Goal: Information Seeking & Learning: Learn about a topic

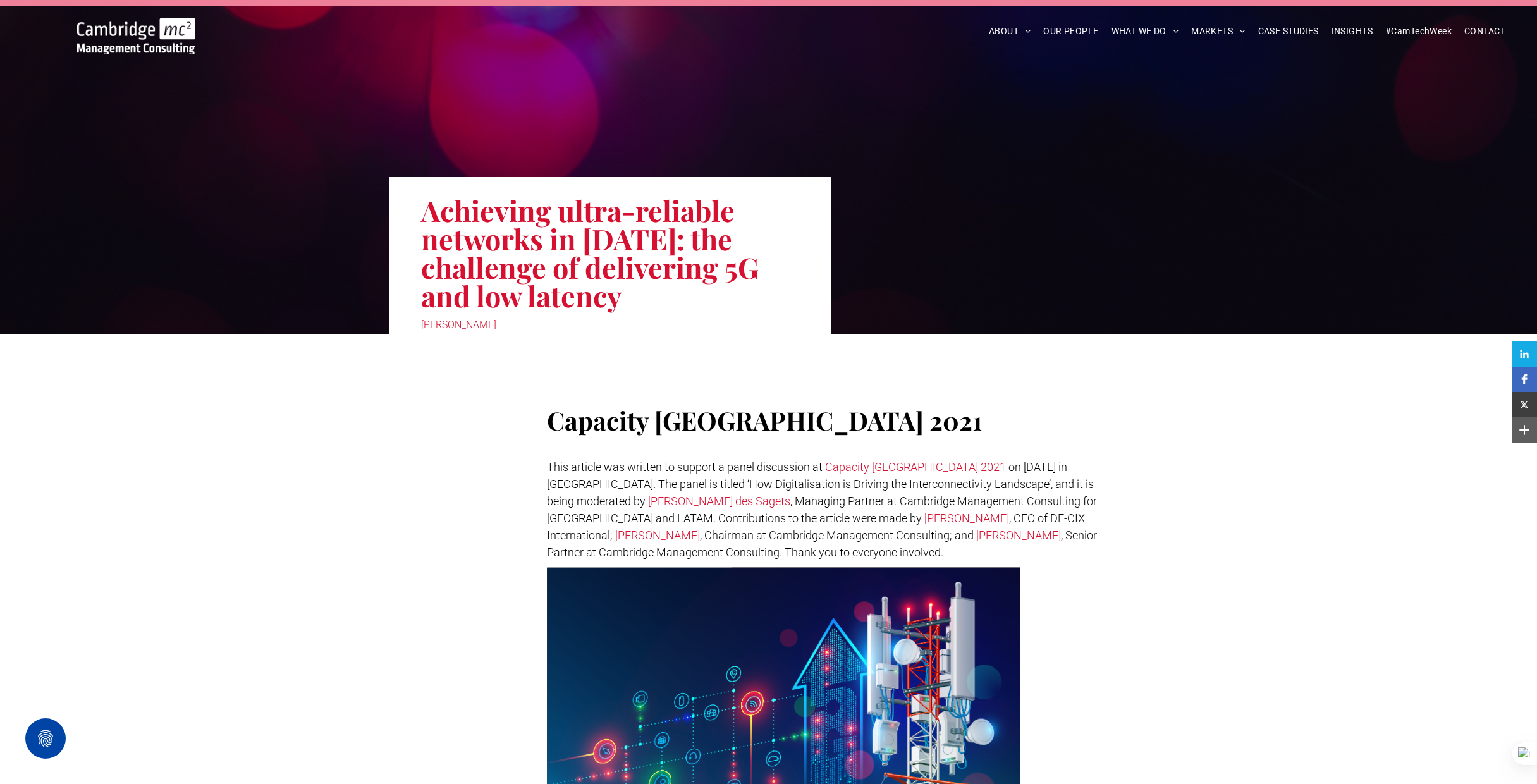
click at [178, 34] on img at bounding box center [136, 36] width 118 height 37
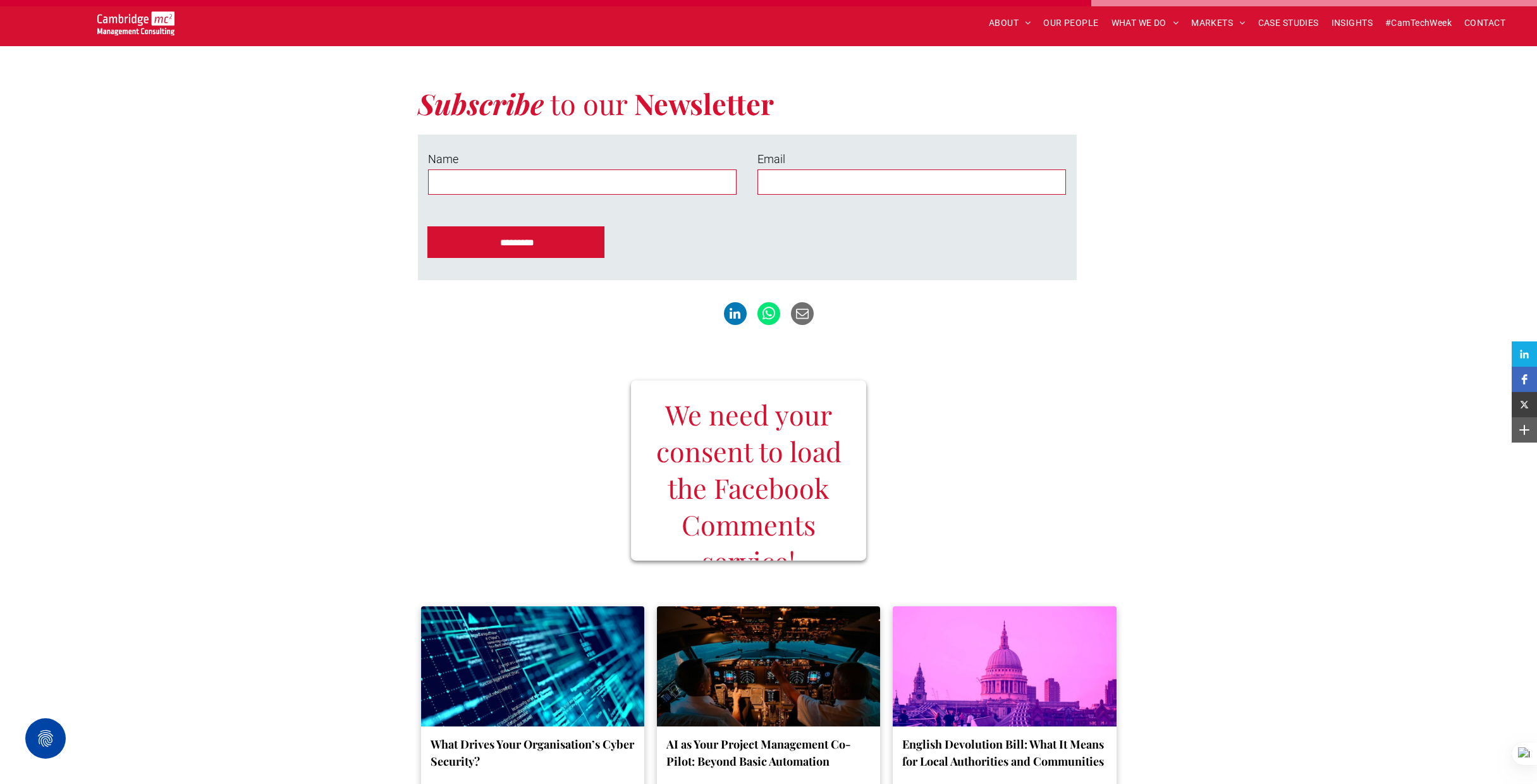
scroll to position [2438, 0]
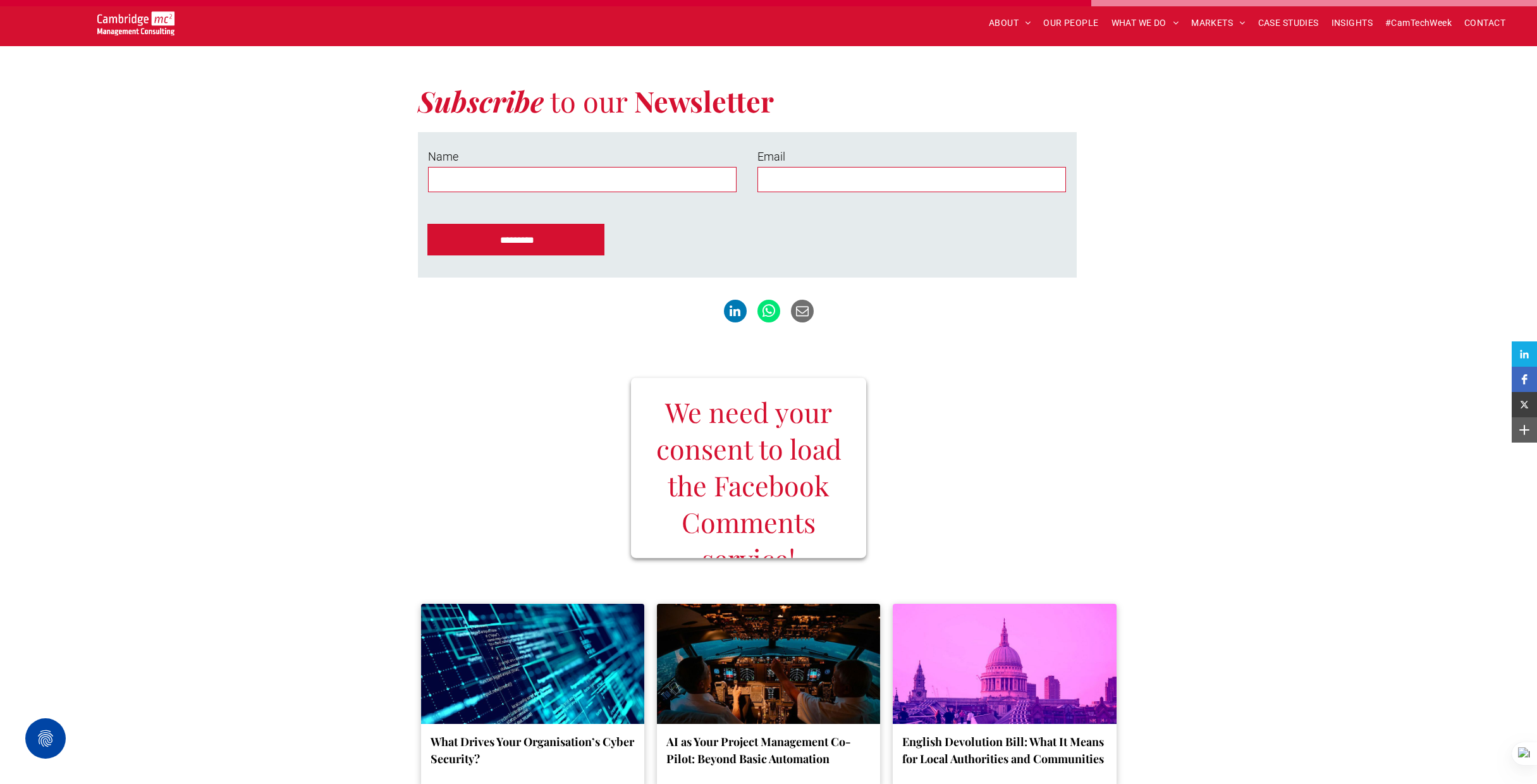
click at [676, 404] on h3 "We need your consent to load the Facebook Comments service!" at bounding box center [748, 484] width 205 height 183
click at [704, 428] on h3 "We need your consent to load the Facebook Comments service!" at bounding box center [748, 484] width 205 height 183
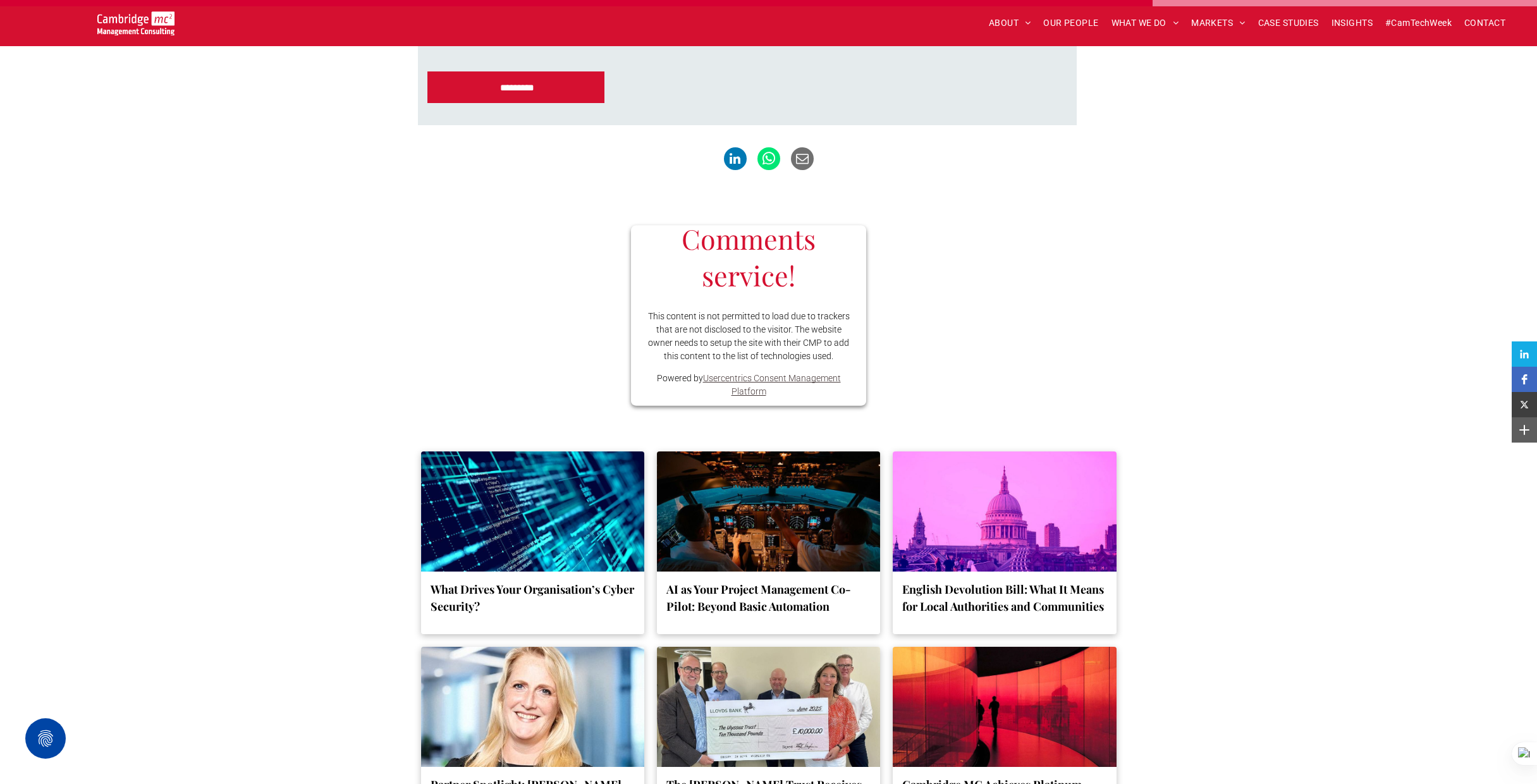
scroll to position [2587, 0]
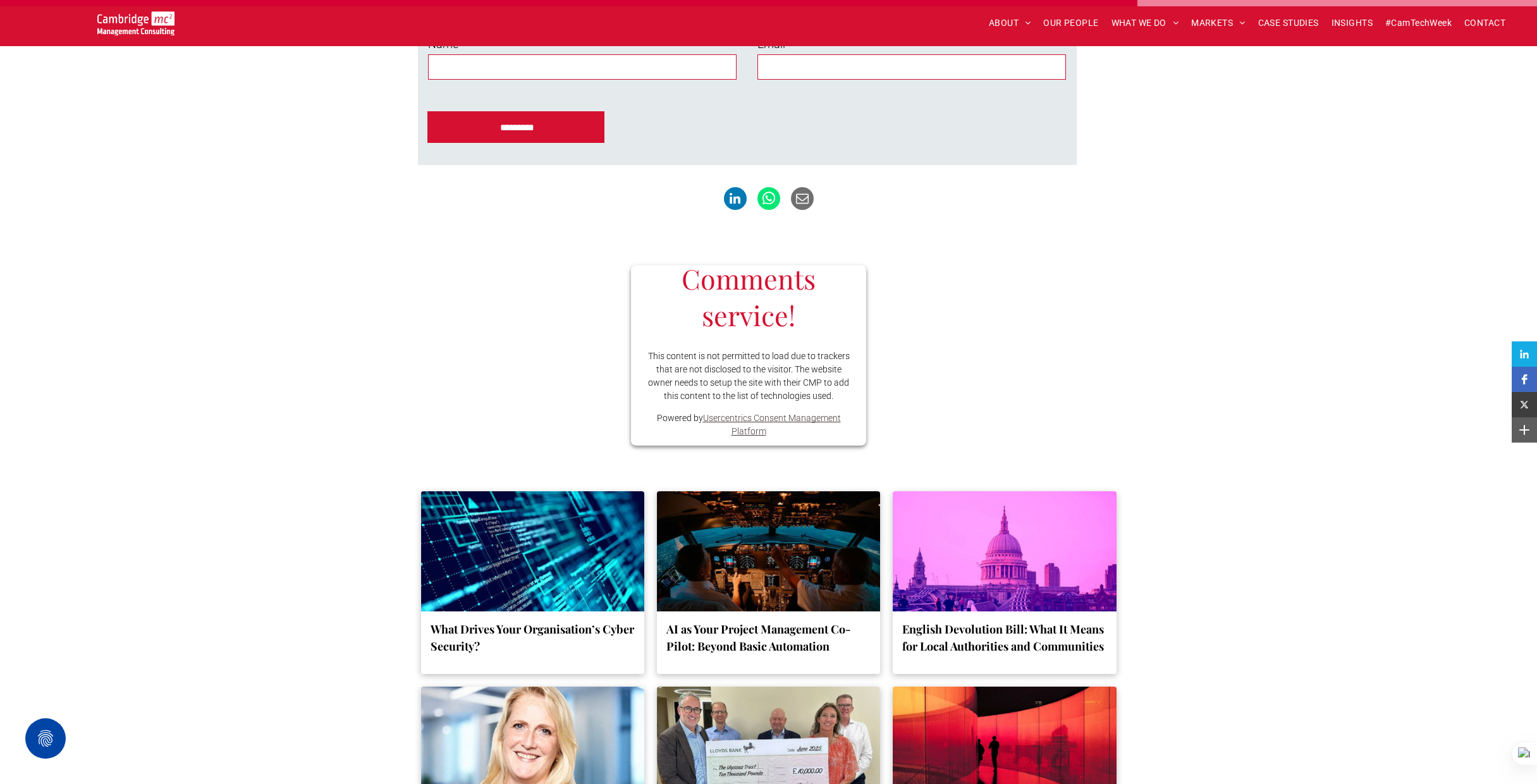
scroll to position [140, 0]
click at [53, 741] on button "Privacy Settings" at bounding box center [45, 737] width 40 height 40
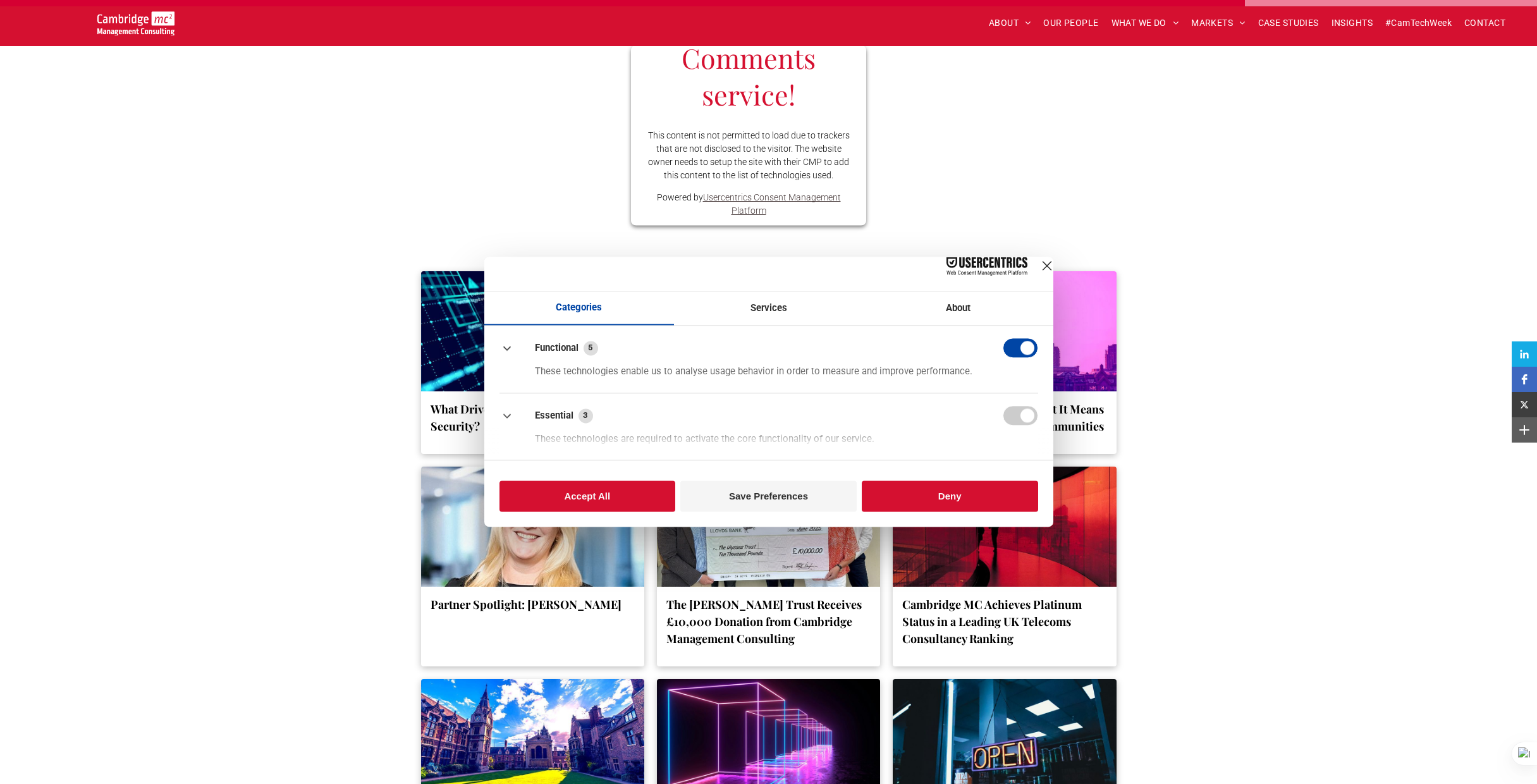
scroll to position [2791, 0]
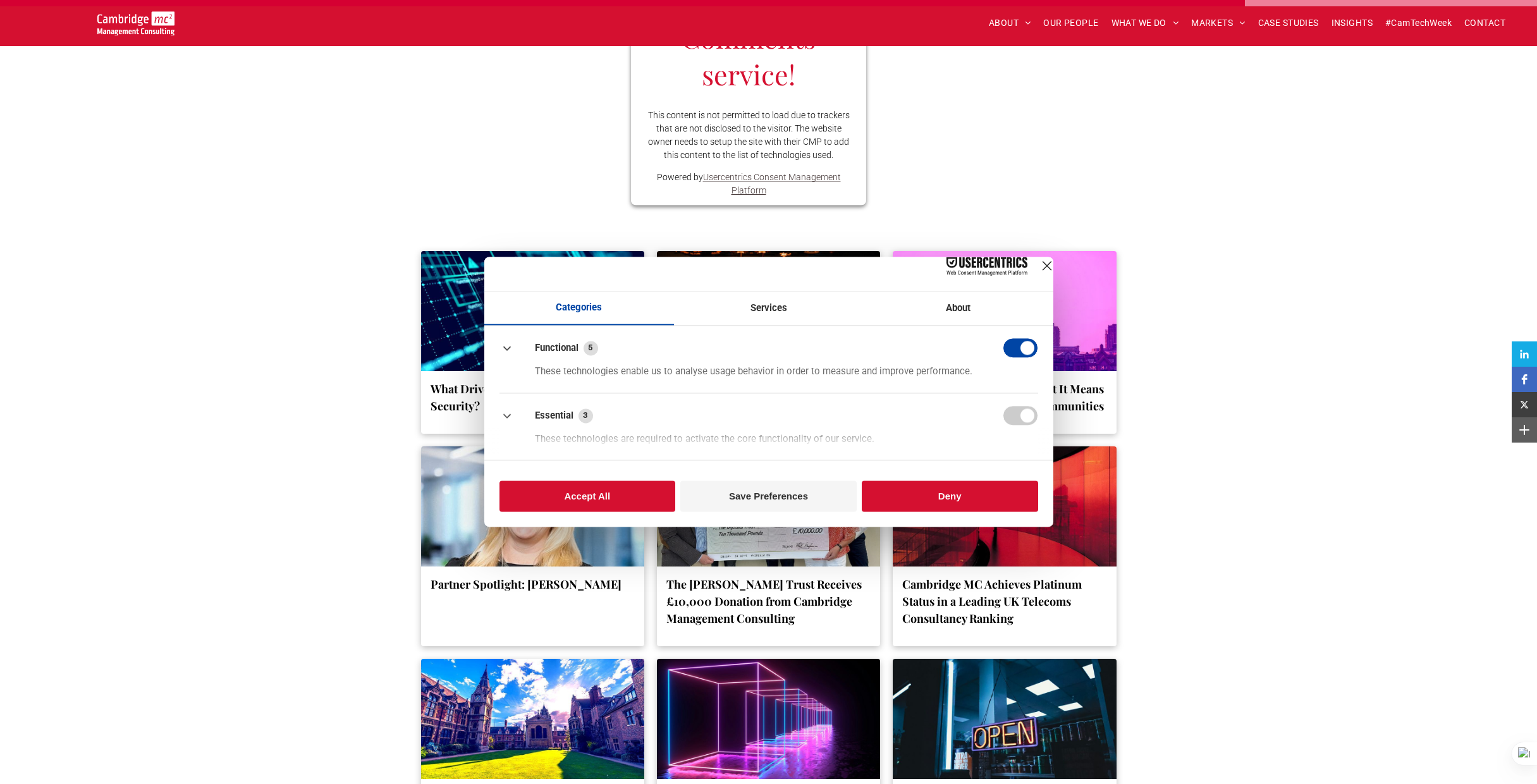
click at [620, 498] on button "Accept All" at bounding box center [587, 497] width 176 height 31
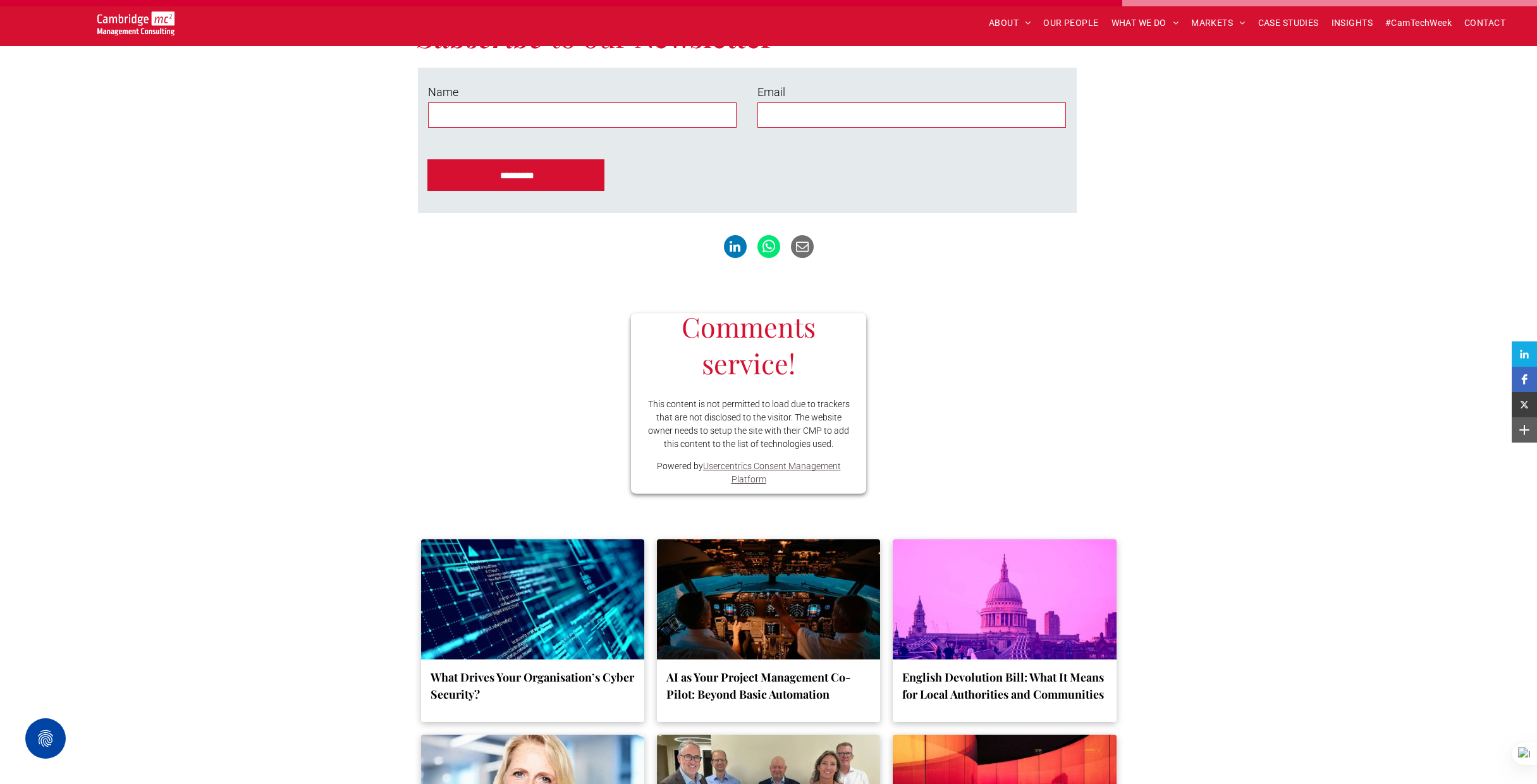
scroll to position [2446, 0]
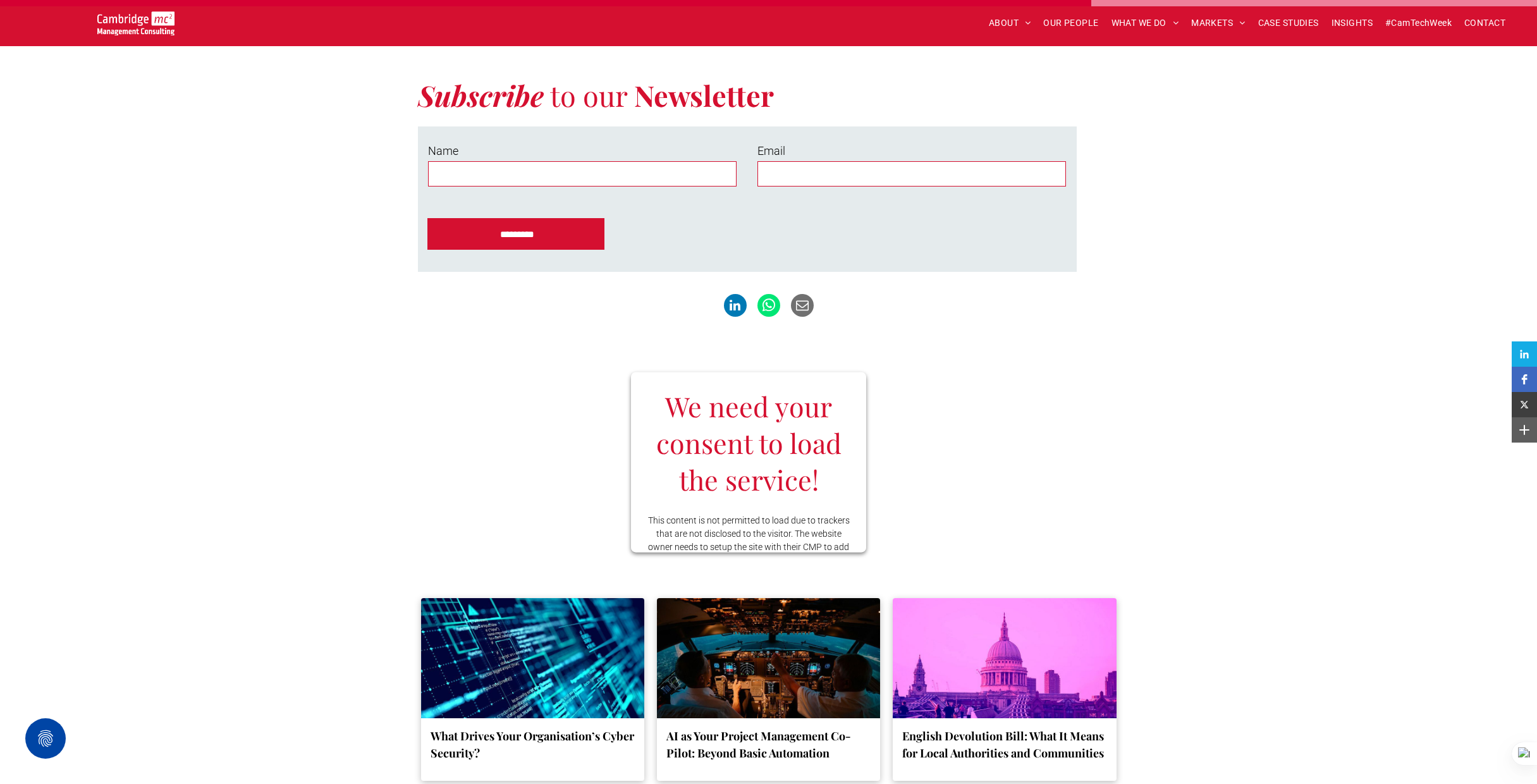
scroll to position [2433, 0]
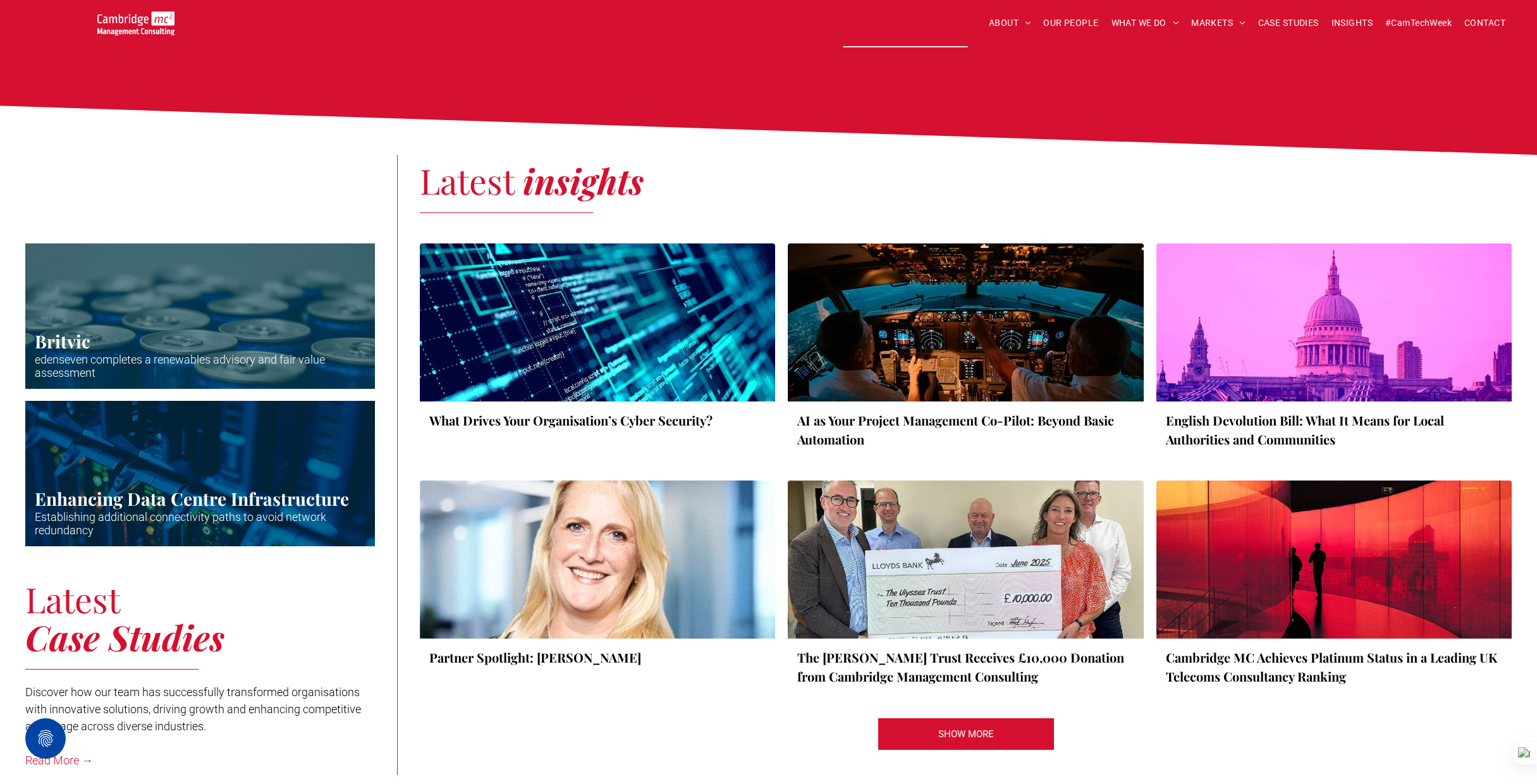
scroll to position [2158, 0]
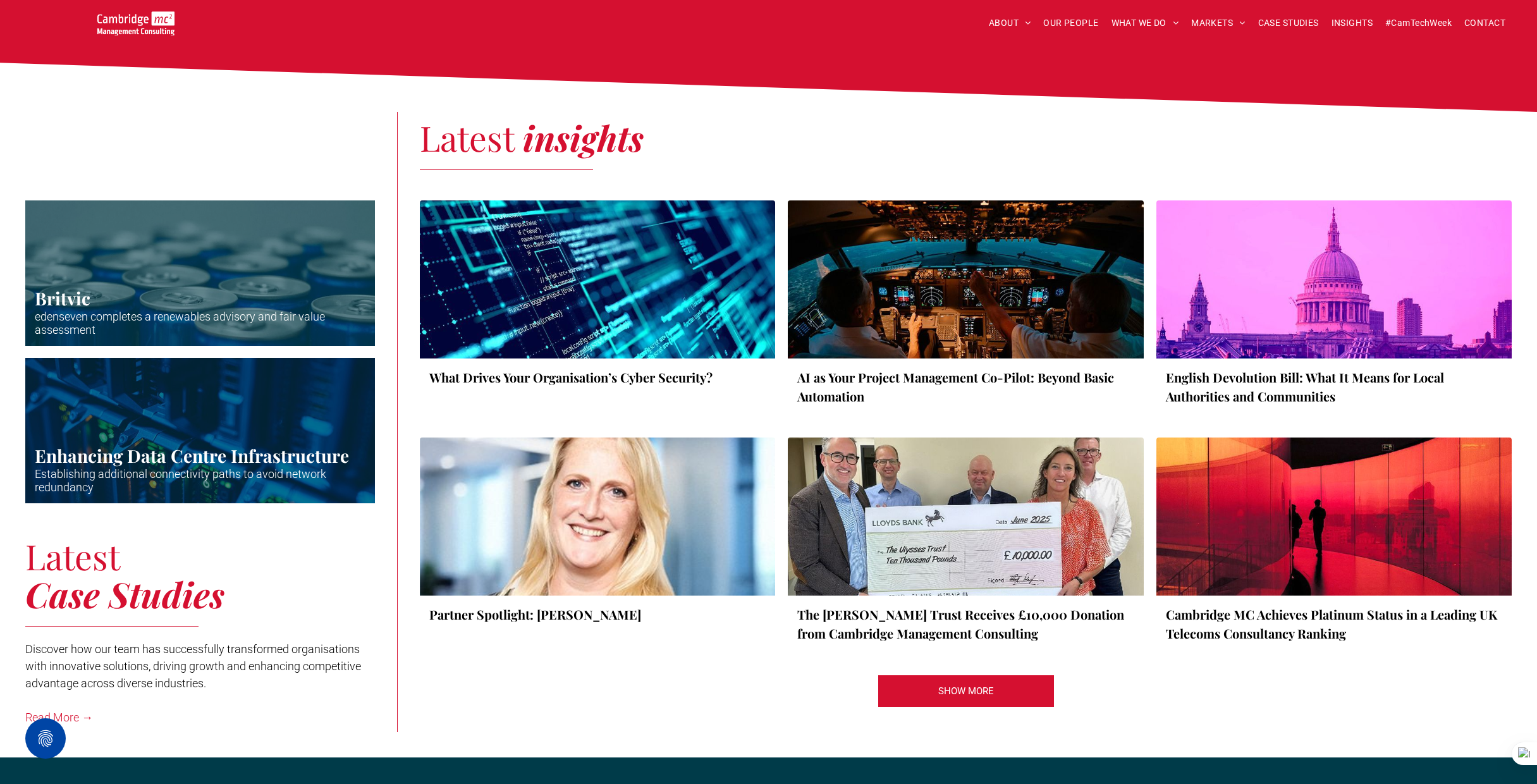
click at [606, 307] on div at bounding box center [597, 279] width 376 height 168
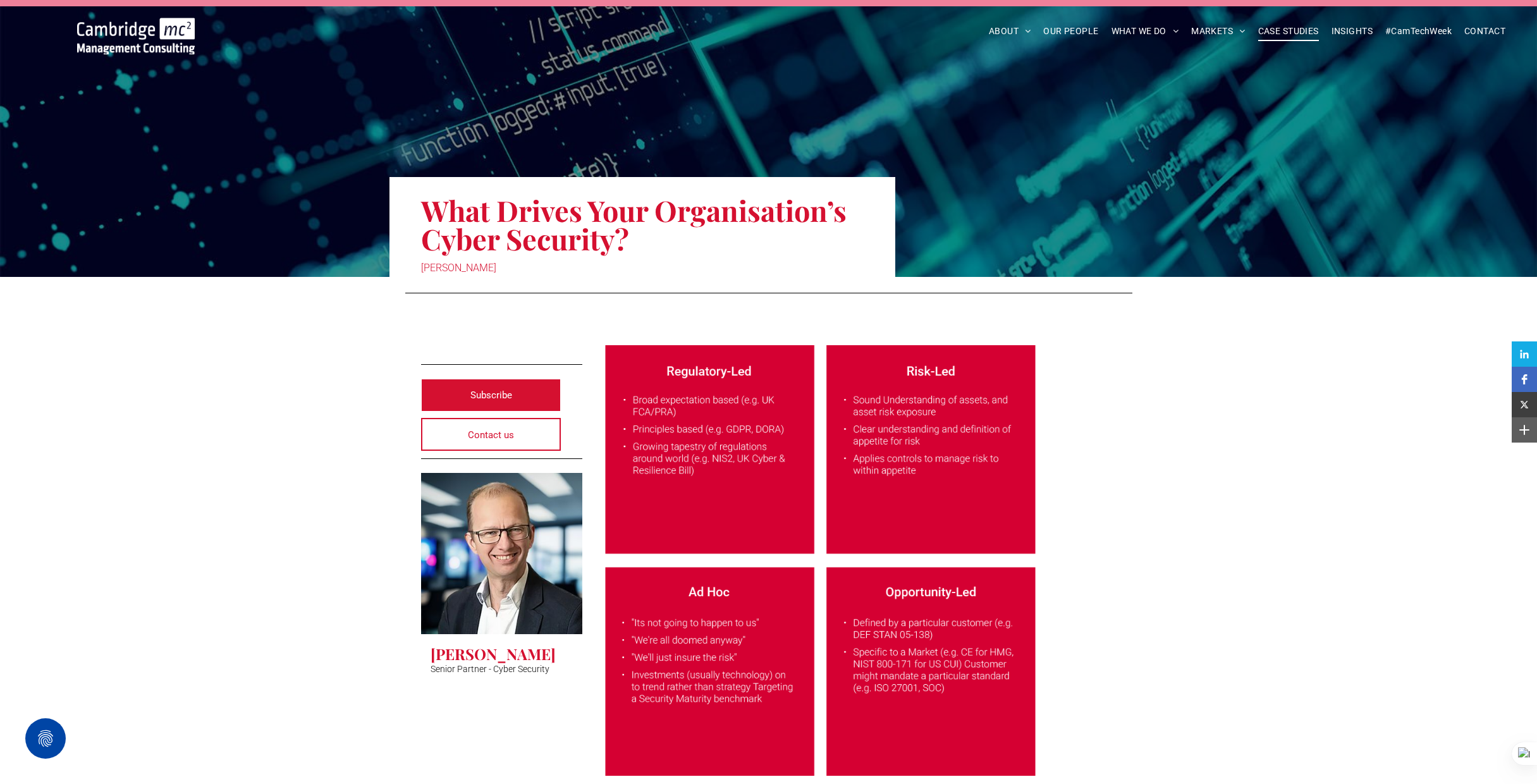
click at [1280, 32] on span "CASE STUDIES" at bounding box center [1288, 31] width 61 height 20
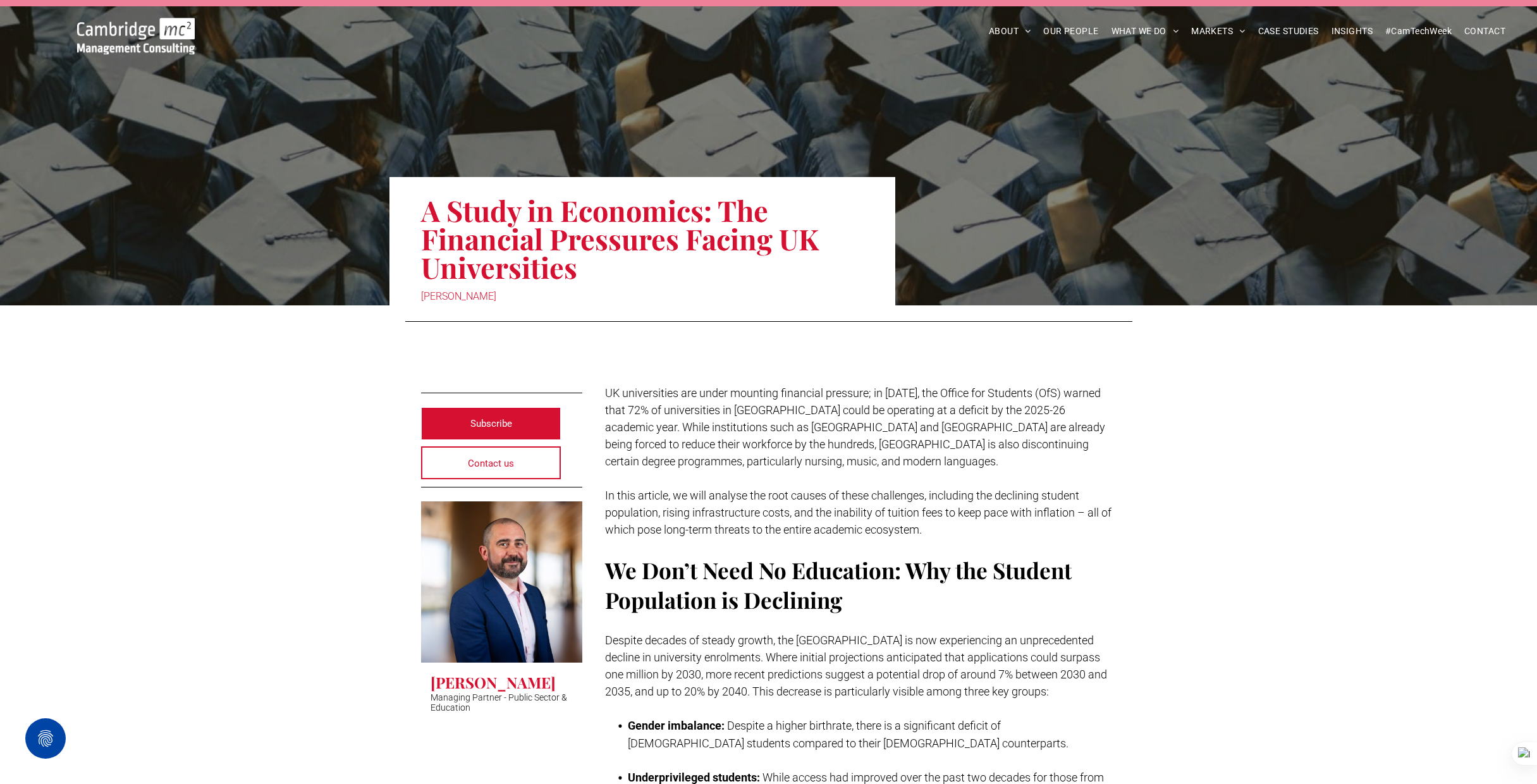
click at [184, 38] on img at bounding box center [136, 36] width 118 height 37
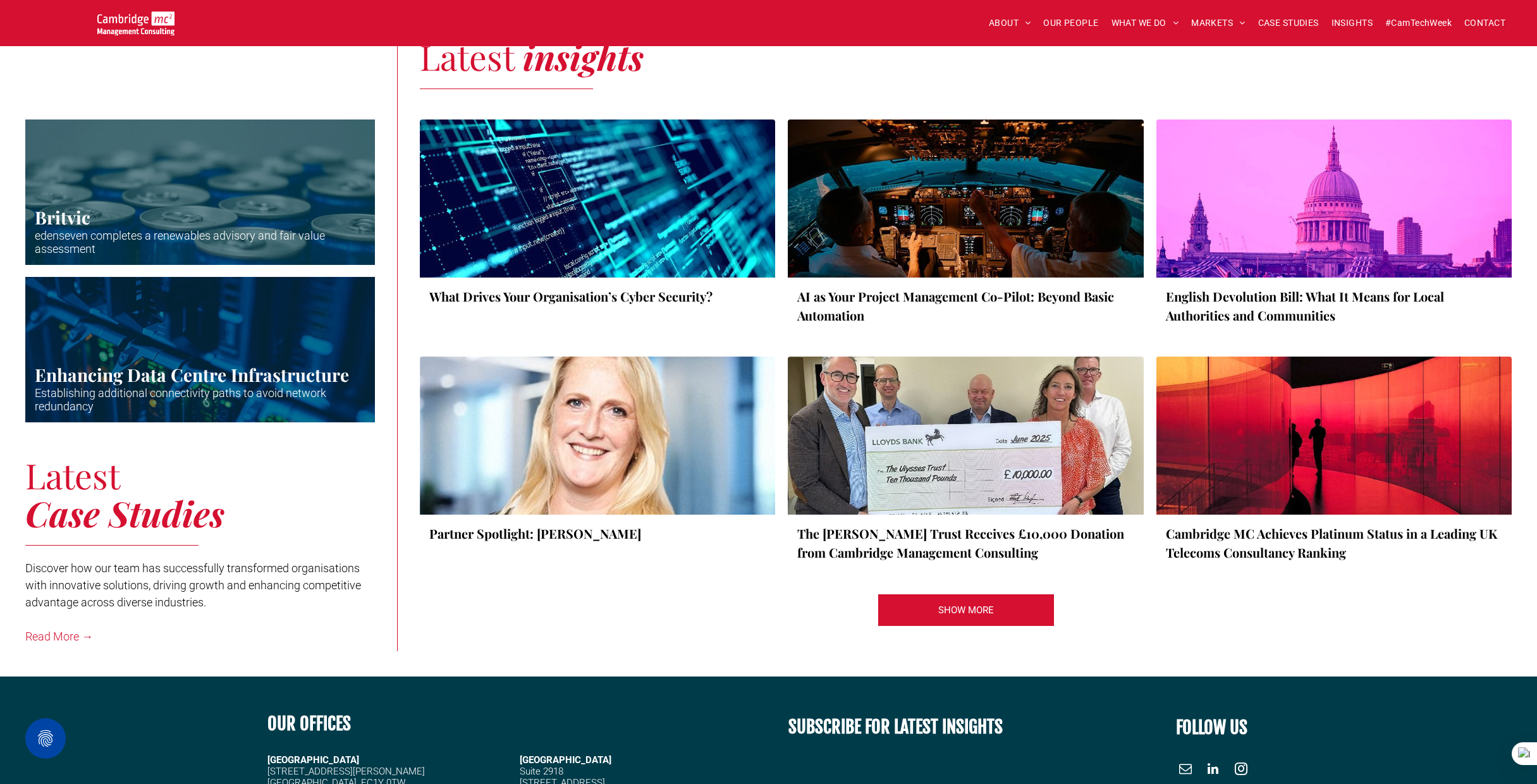
scroll to position [2238, 0]
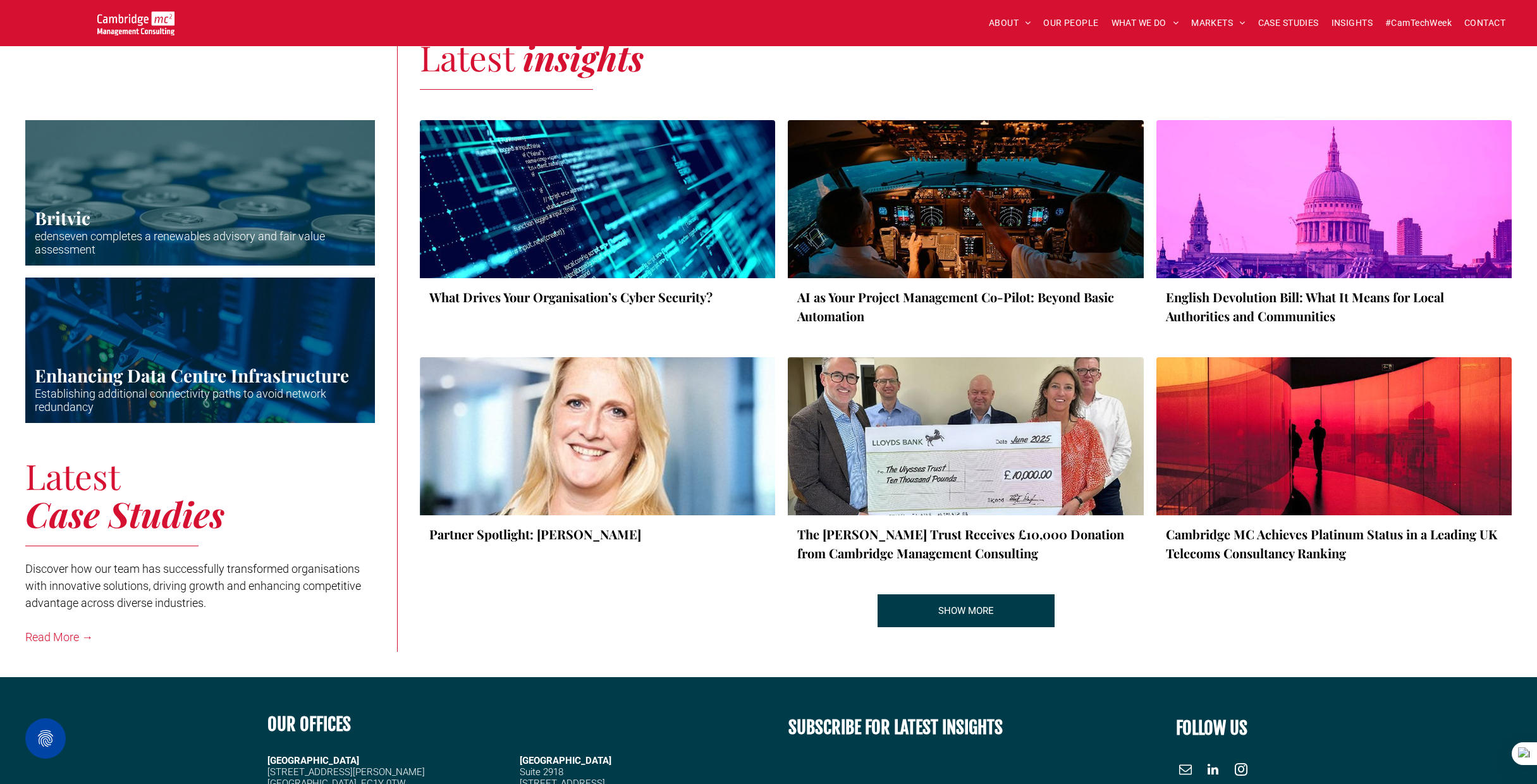
click at [911, 606] on link "SHOW MORE" at bounding box center [966, 611] width 177 height 33
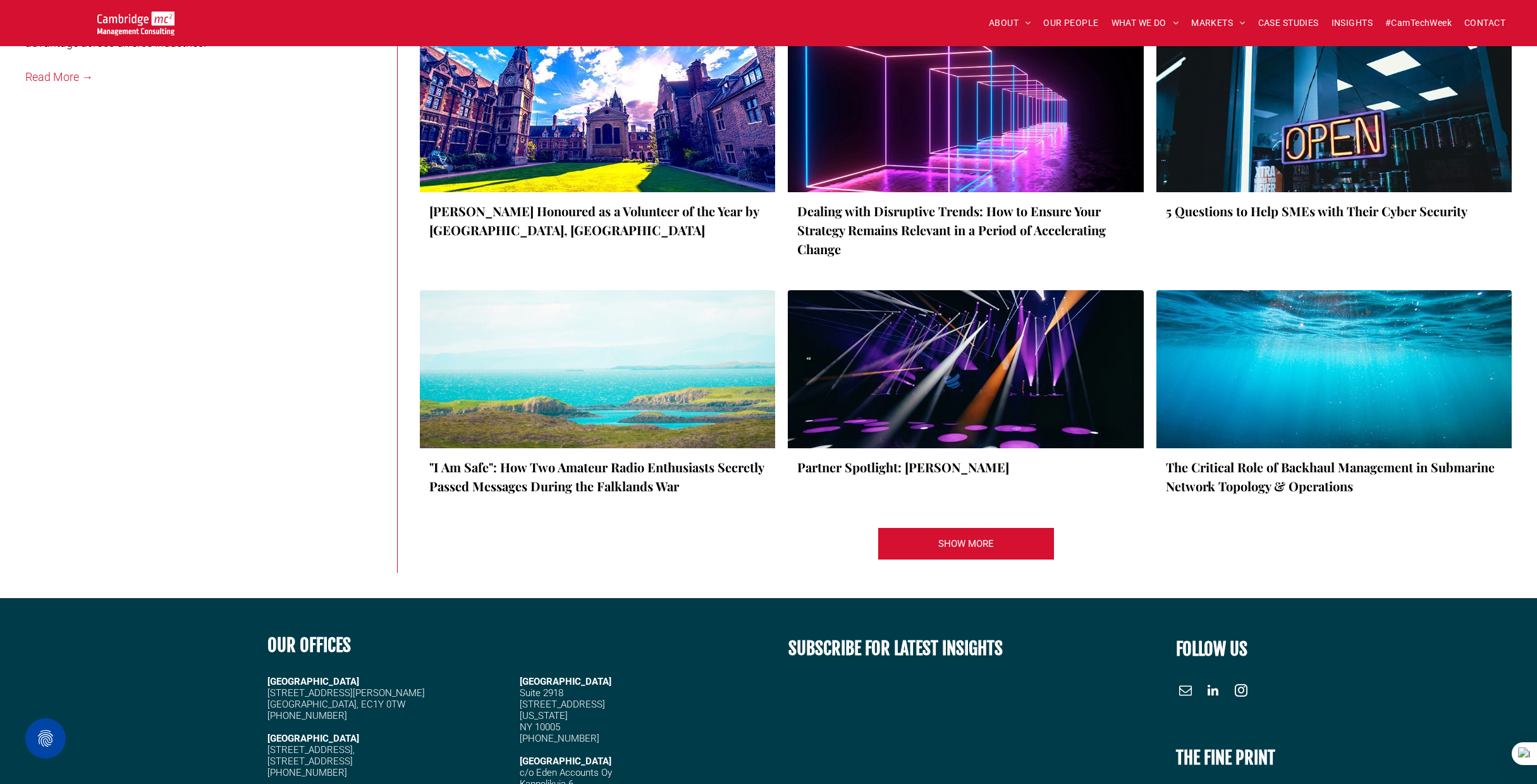
scroll to position [2833, 0]
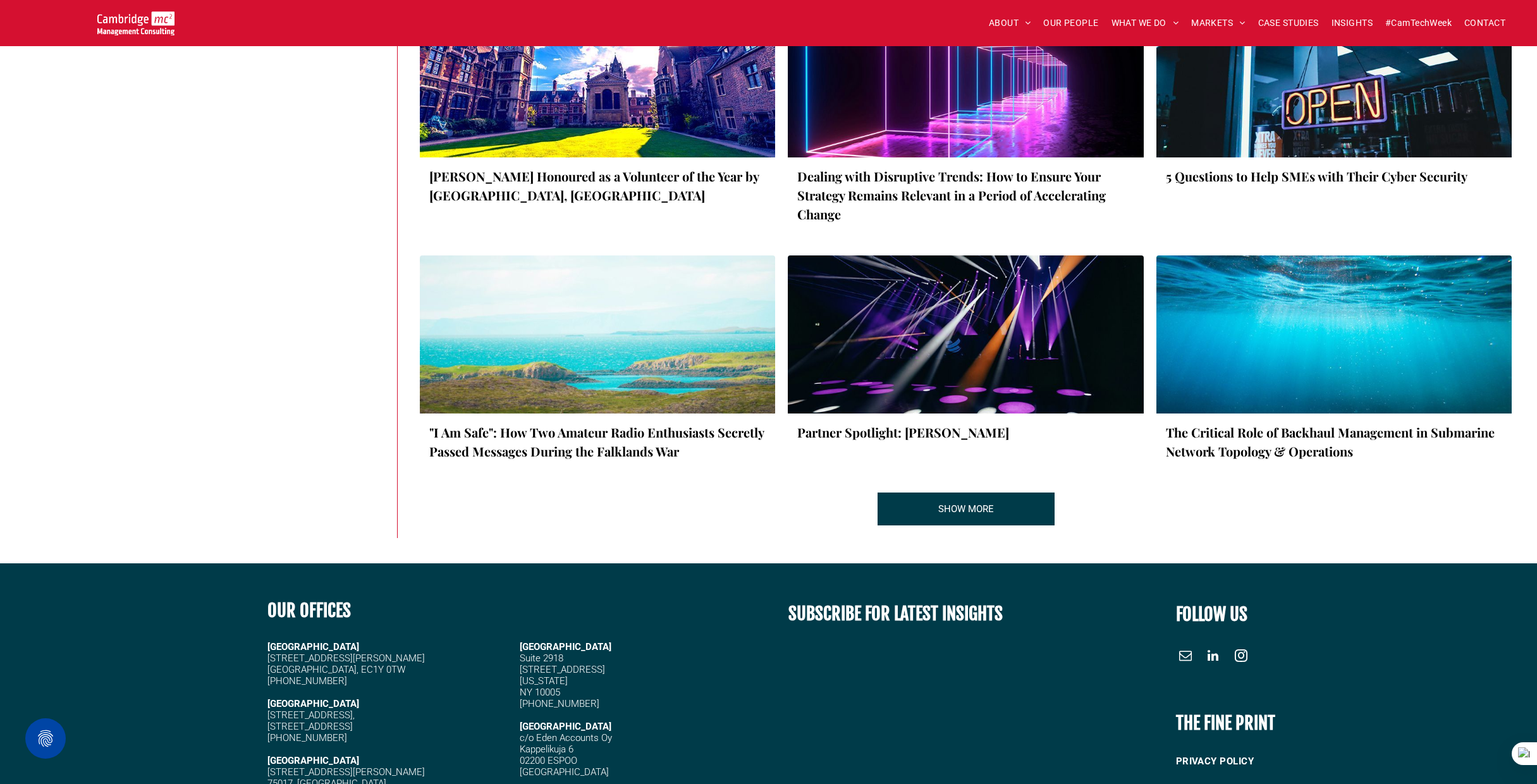
click at [953, 502] on span "SHOW MORE" at bounding box center [966, 508] width 56 height 32
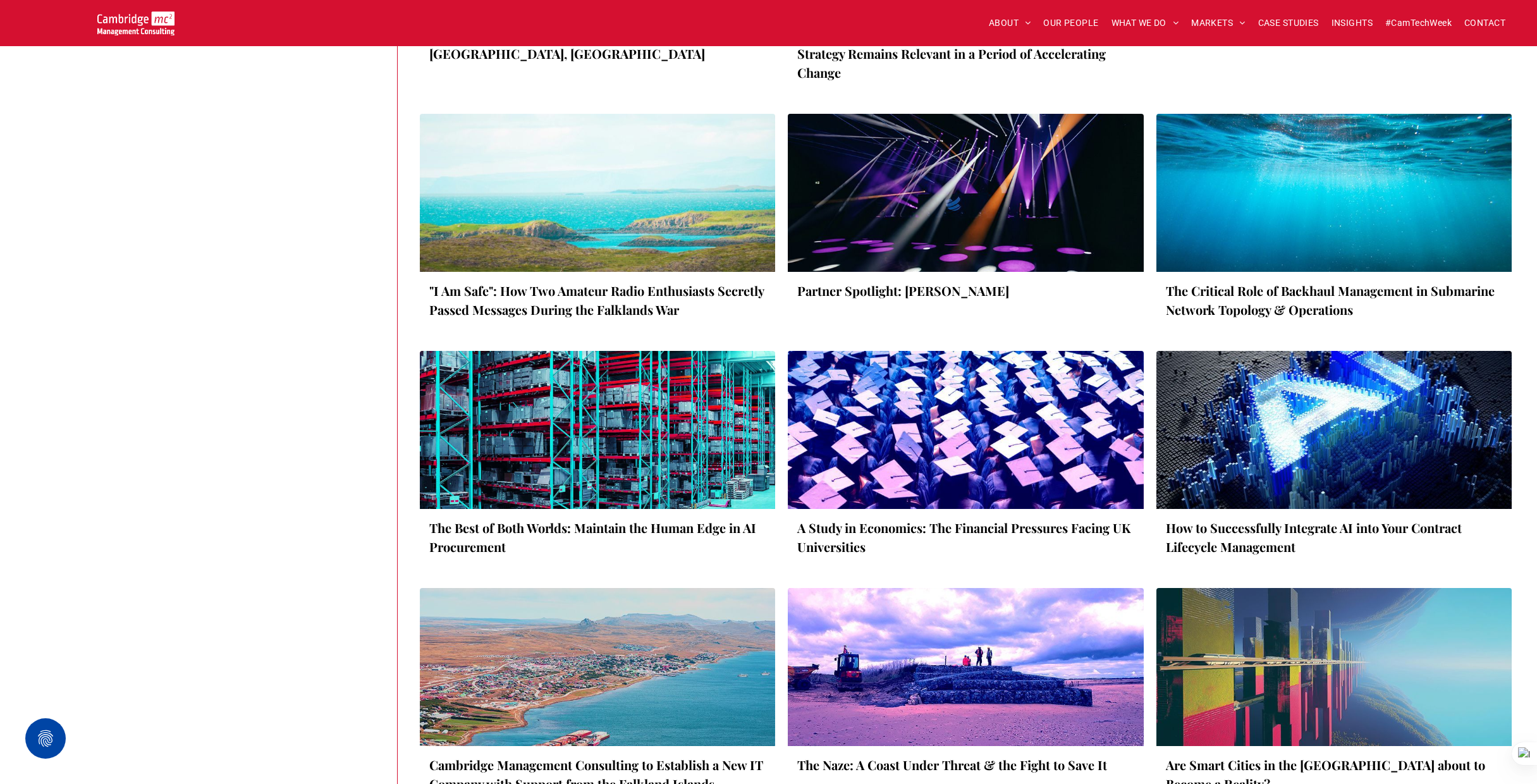
scroll to position [2979, 0]
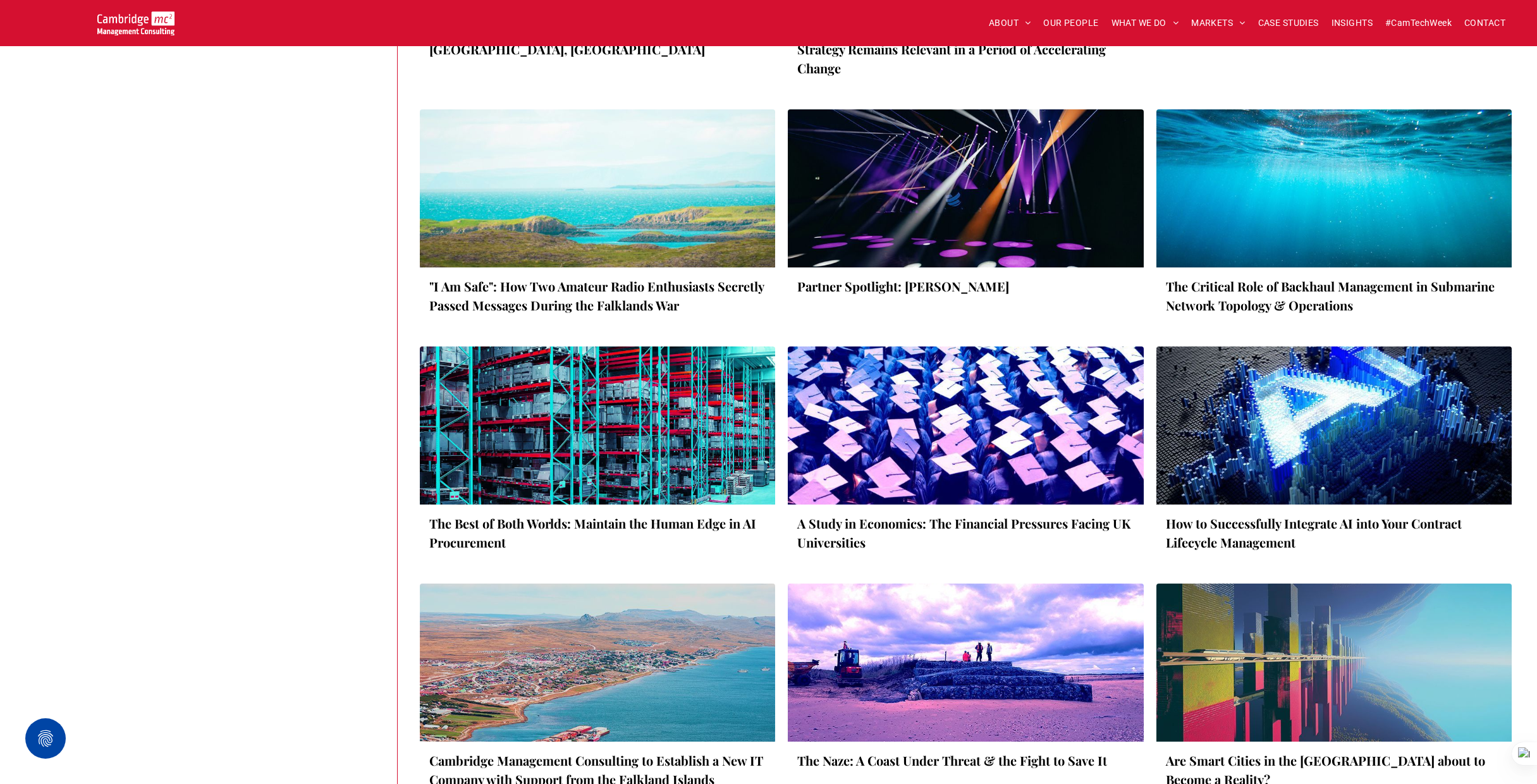
click at [962, 444] on div at bounding box center [965, 425] width 376 height 168
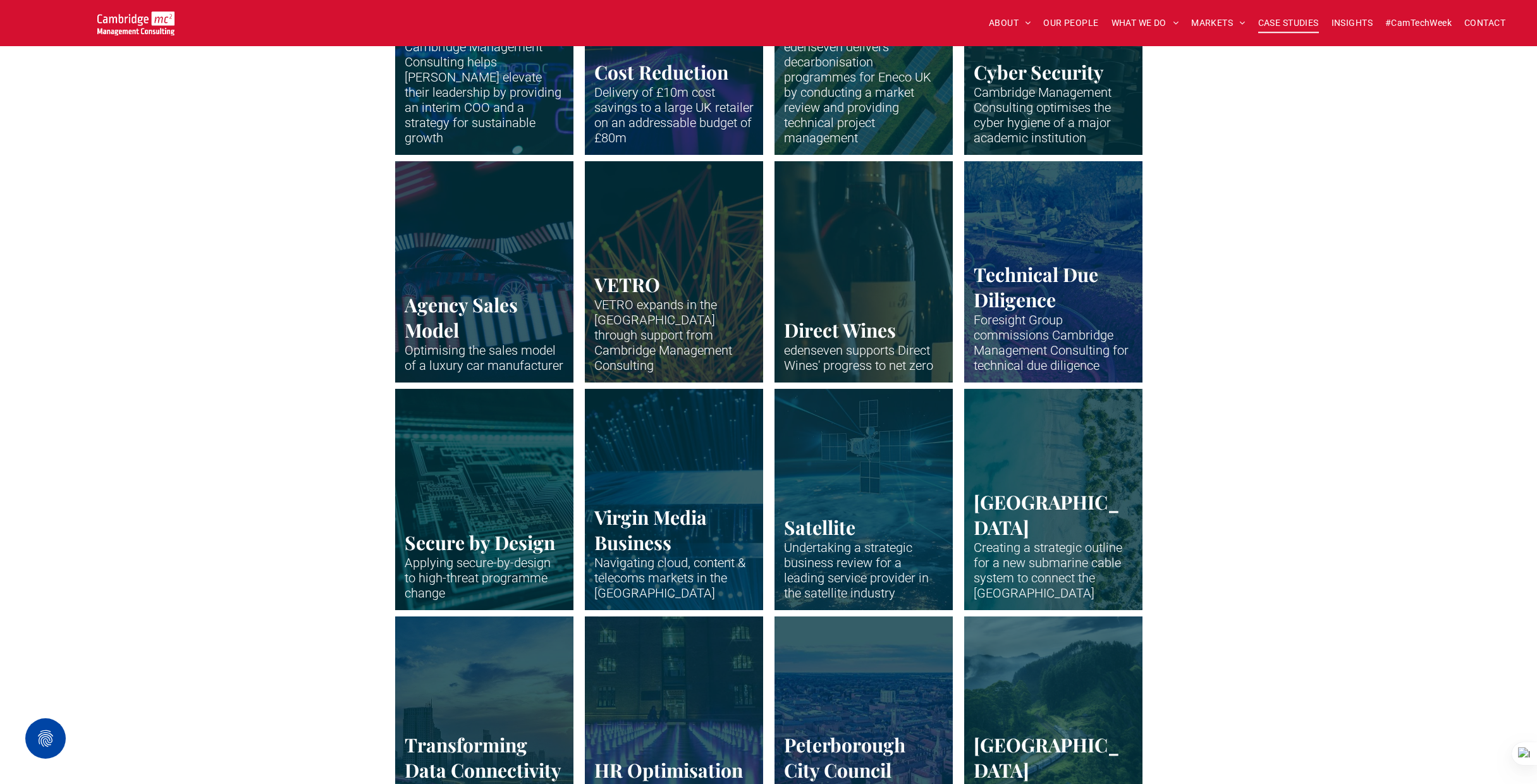
scroll to position [1398, 0]
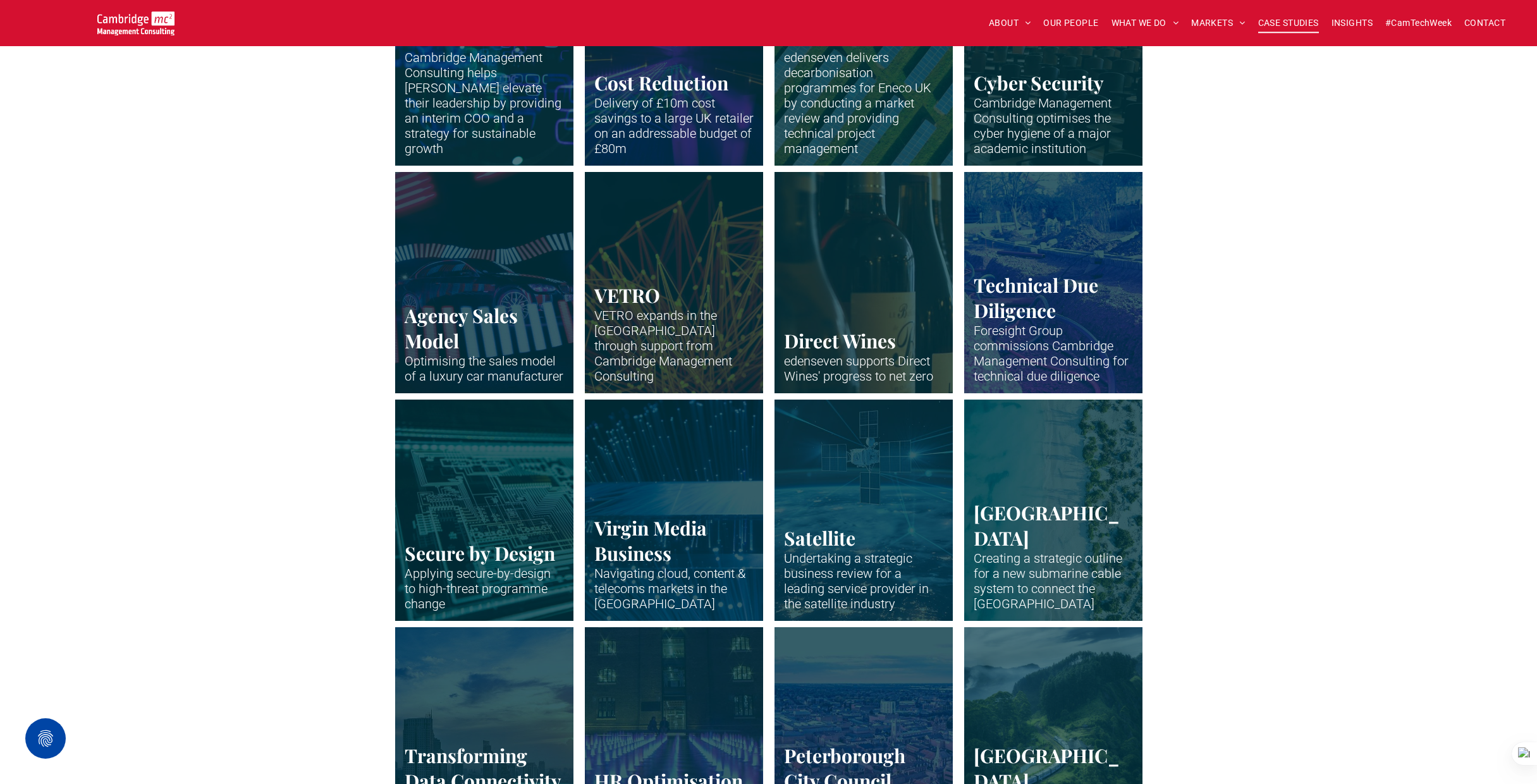
click at [489, 207] on link "Car surrounded by neon lights" at bounding box center [484, 282] width 189 height 235
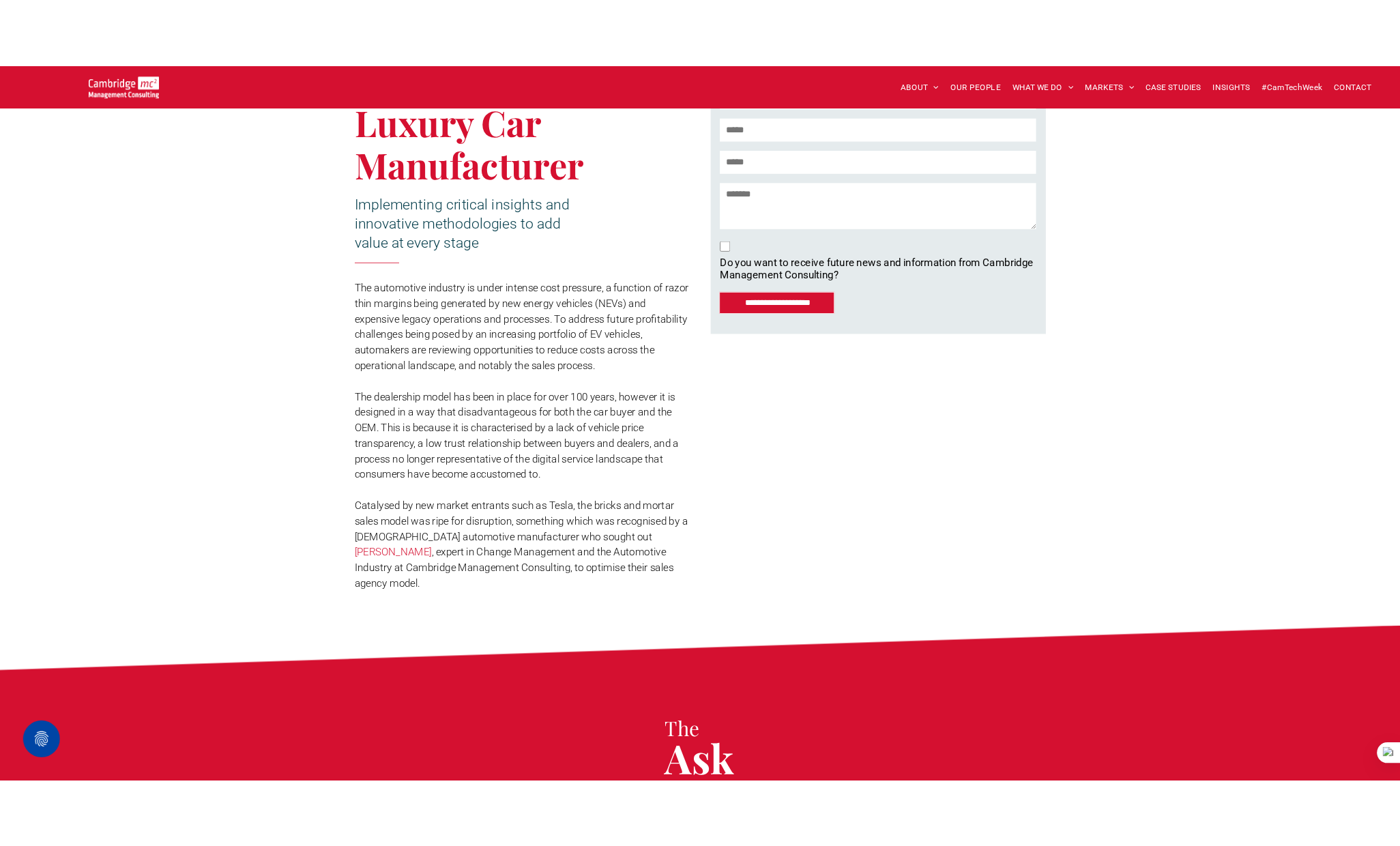
scroll to position [425, 0]
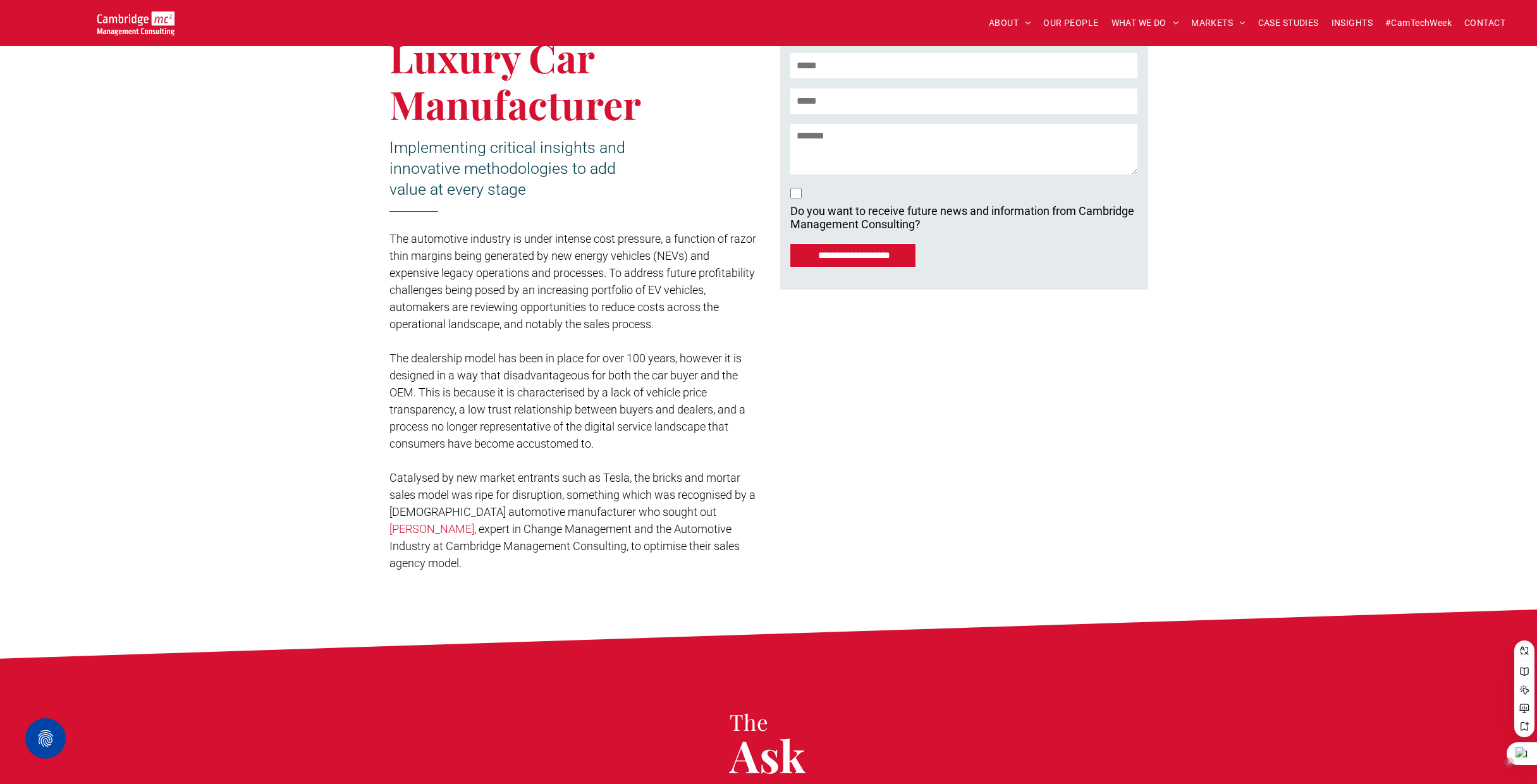
click at [1524, 754] on div at bounding box center [1521, 754] width 30 height 23
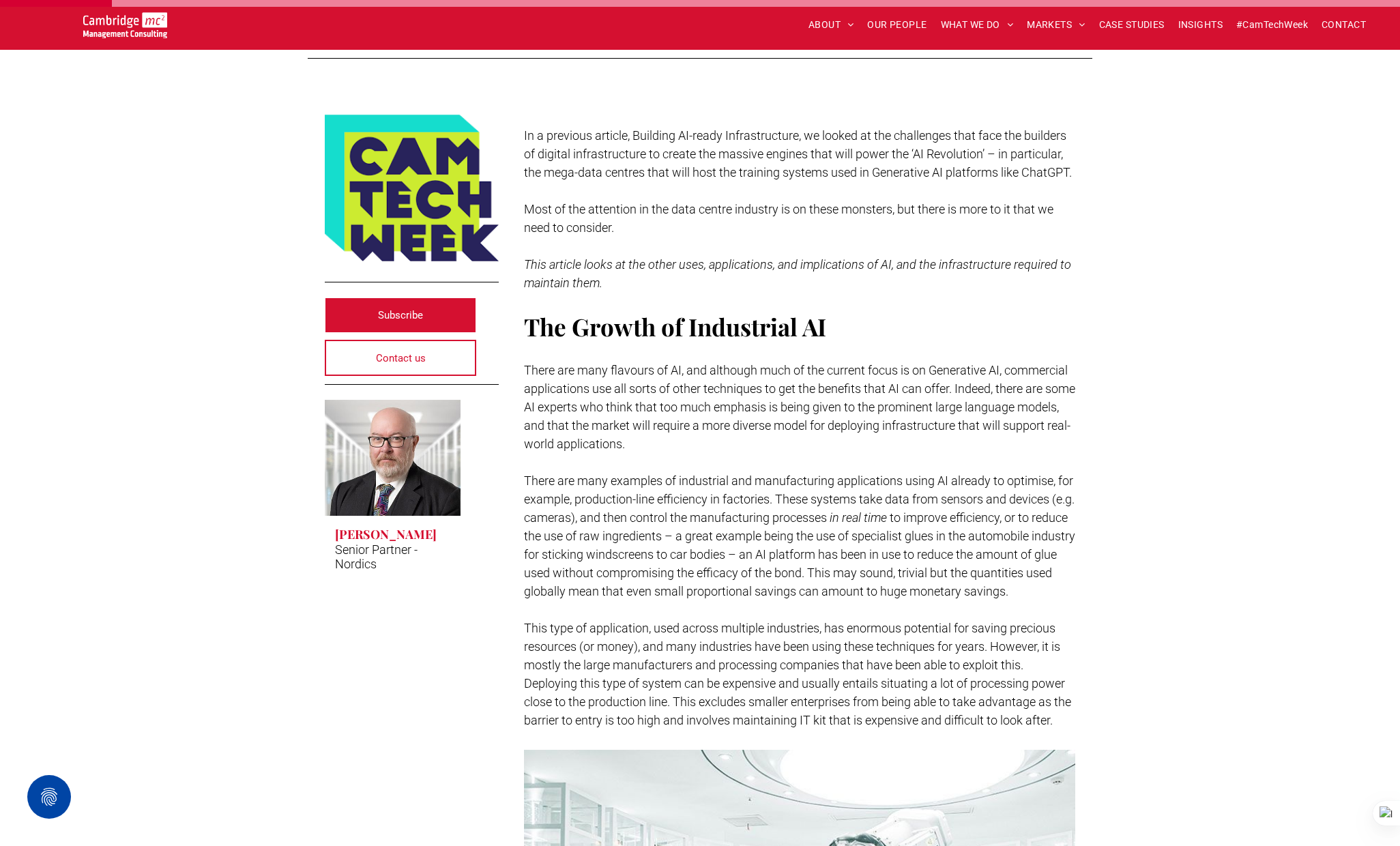
scroll to position [295, 0]
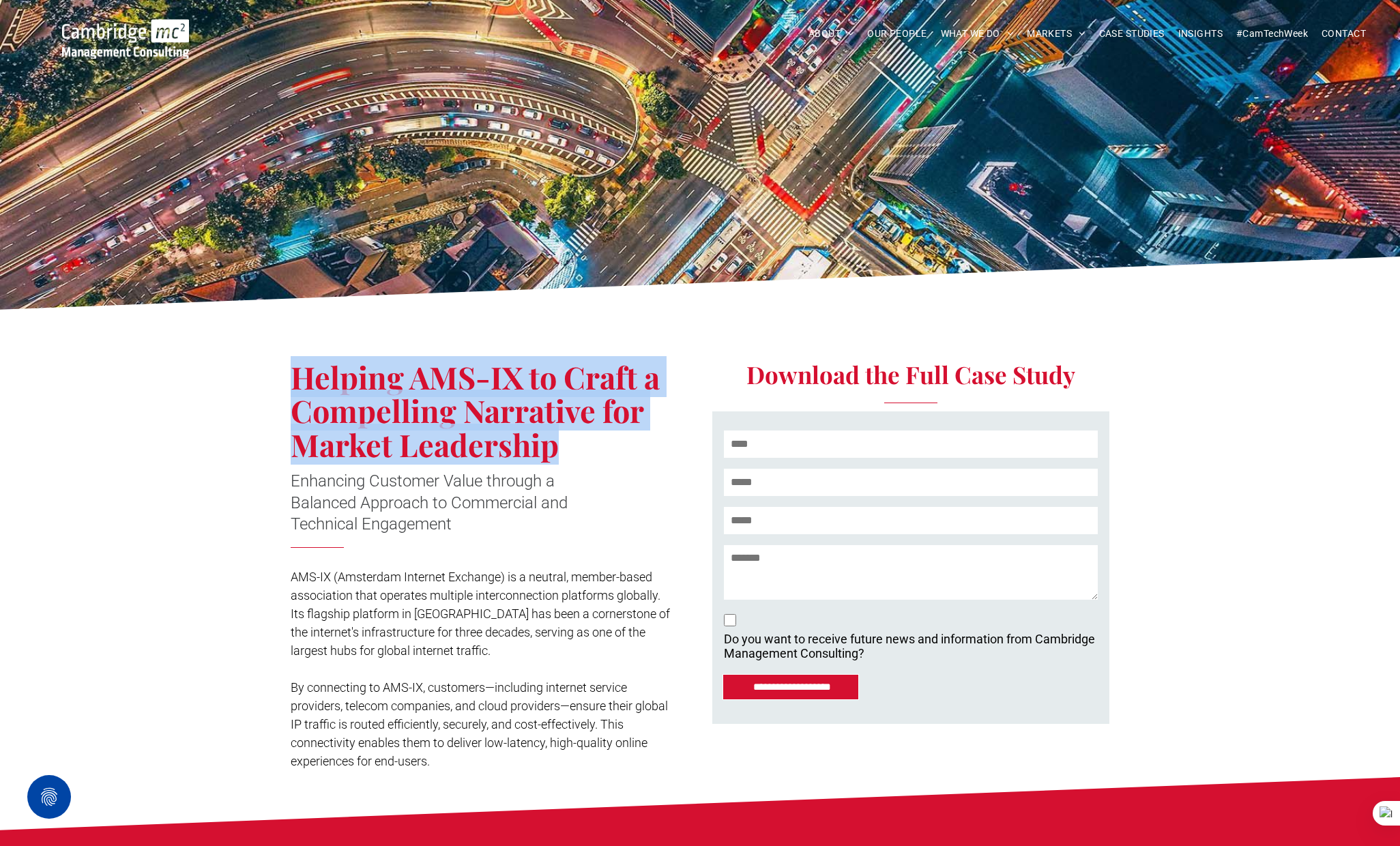
drag, startPoint x: 298, startPoint y: 381, endPoint x: 538, endPoint y: 433, distance: 245.6
click at [551, 441] on span "Helping AMS-IX to Craft a Compelling Narrative for Market Leadership" at bounding box center [475, 410] width 369 height 109
copy span "Helping AMS-IX to Craft a Compelling Narrative for Market Leadership"
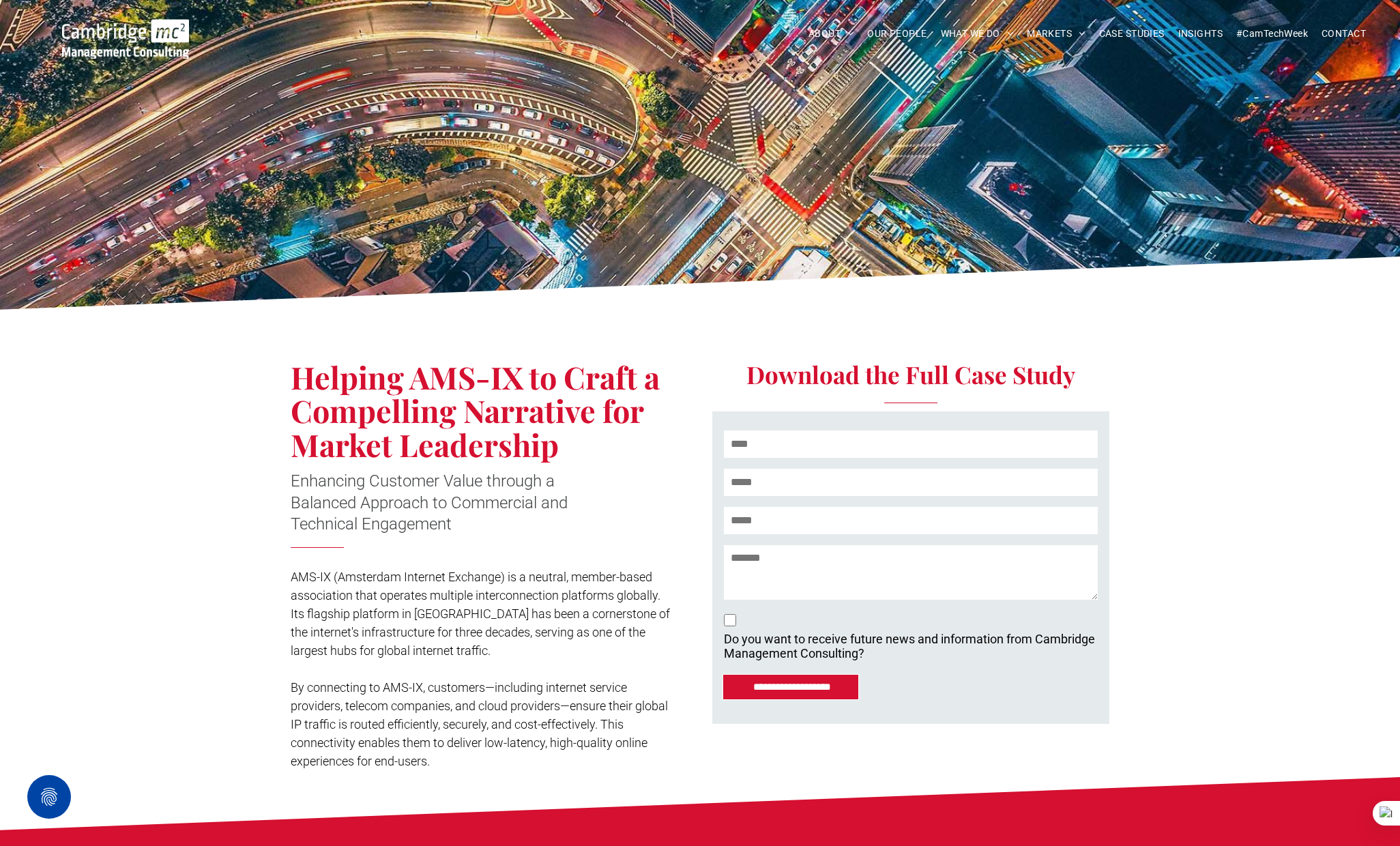
click div
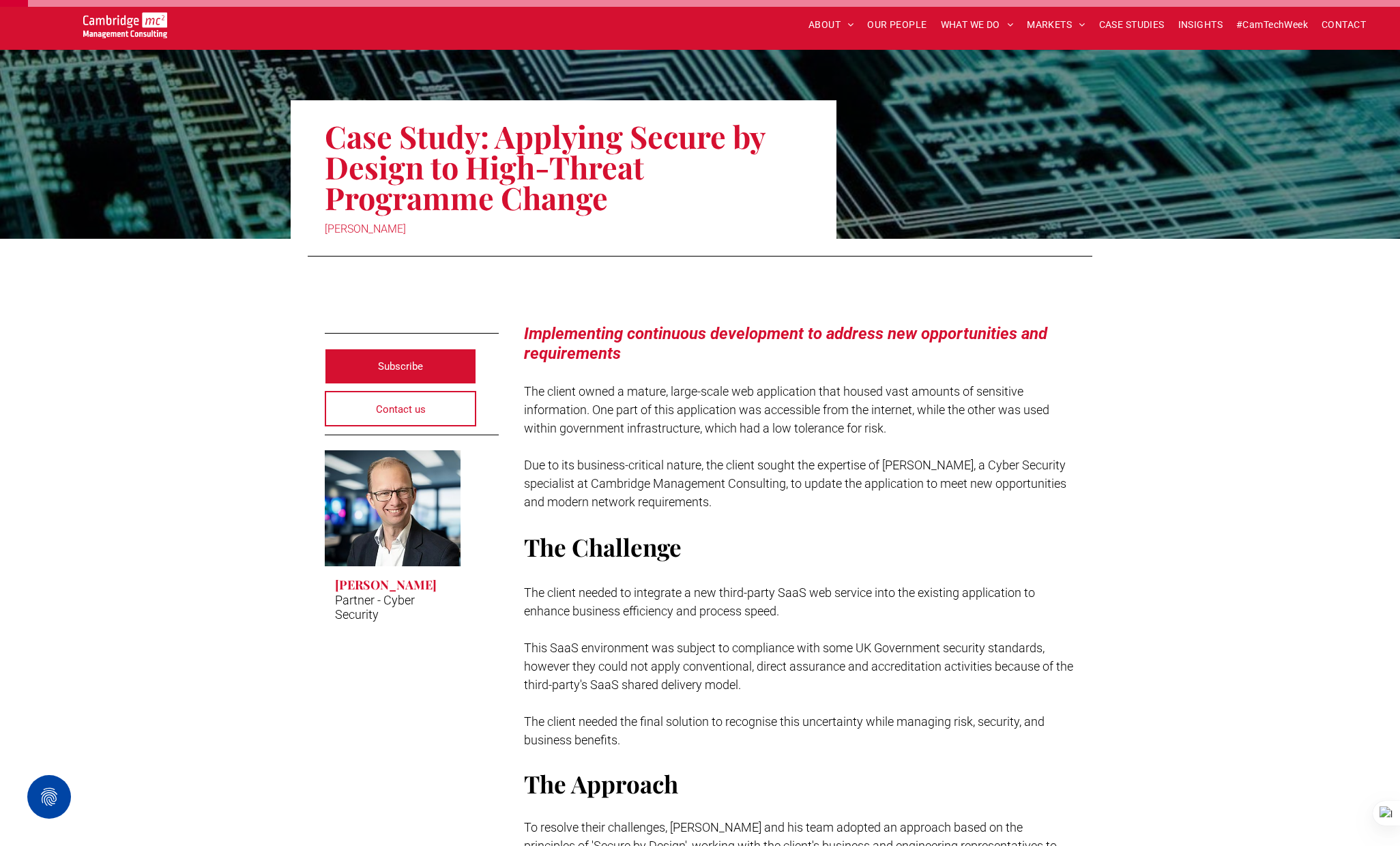
scroll to position [93, 0]
